Goal: Navigation & Orientation: Find specific page/section

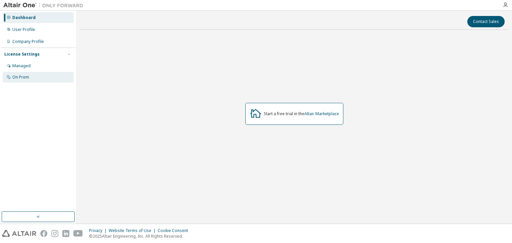
click at [32, 82] on div "On Prem" at bounding box center [38, 77] width 71 height 11
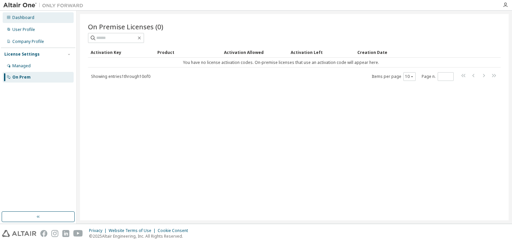
click at [38, 18] on div "Dashboard" at bounding box center [38, 17] width 71 height 11
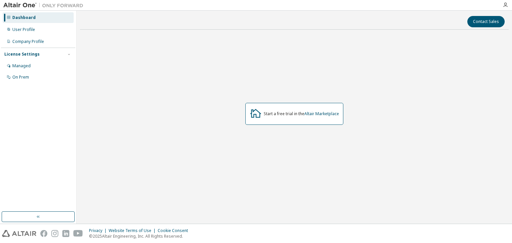
click at [80, 7] on img at bounding box center [44, 5] width 83 height 7
